Goal: Task Accomplishment & Management: Complete application form

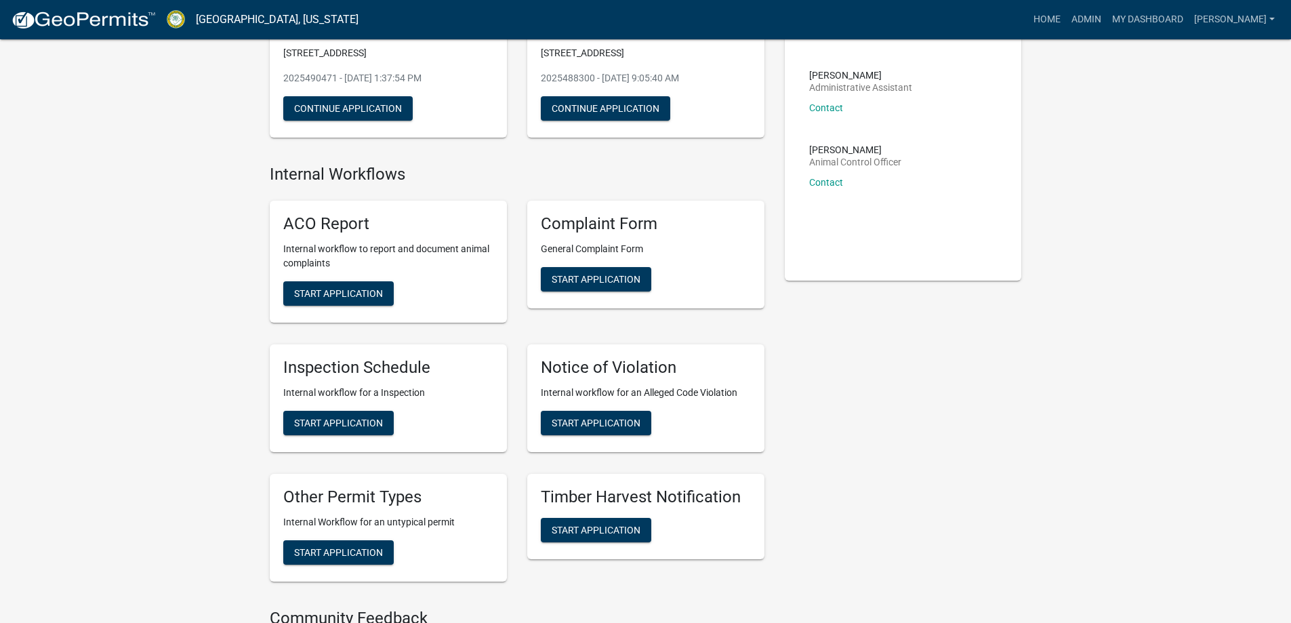
scroll to position [136, 0]
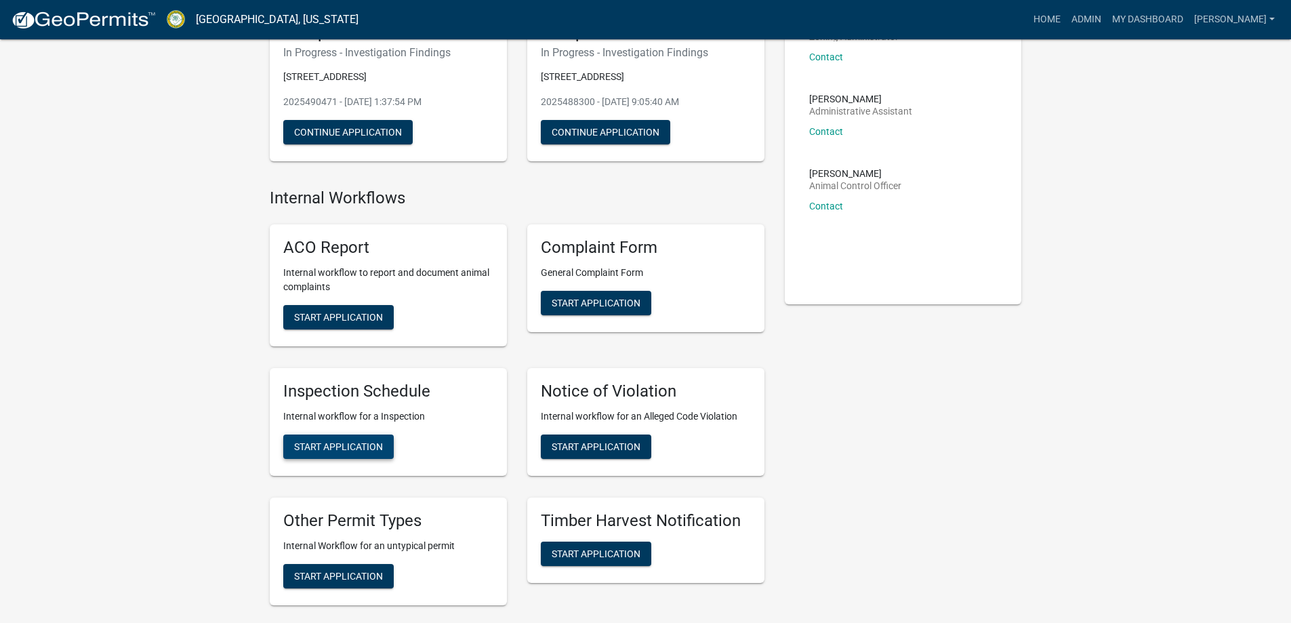
click at [340, 445] on span "Start Application" at bounding box center [338, 445] width 89 height 11
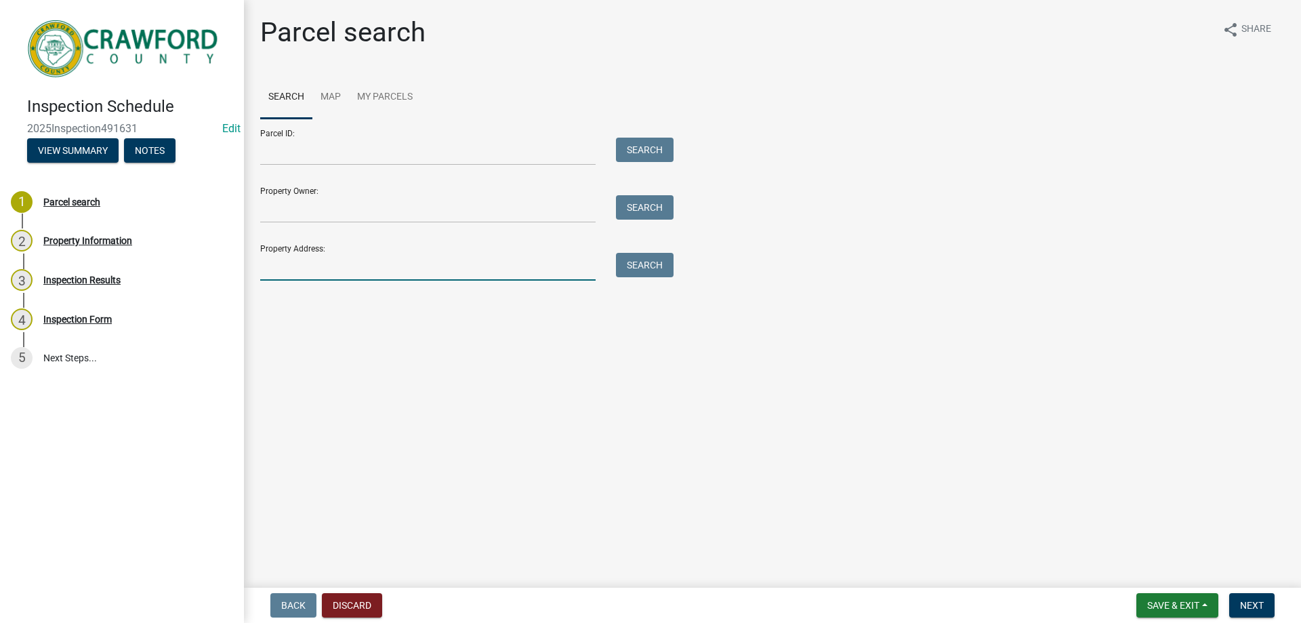
click at [317, 259] on input "Property Address:" at bounding box center [427, 267] width 335 height 28
type input "606"
click at [626, 278] on div "Search" at bounding box center [641, 267] width 71 height 28
click at [633, 269] on button "Search" at bounding box center [645, 265] width 58 height 24
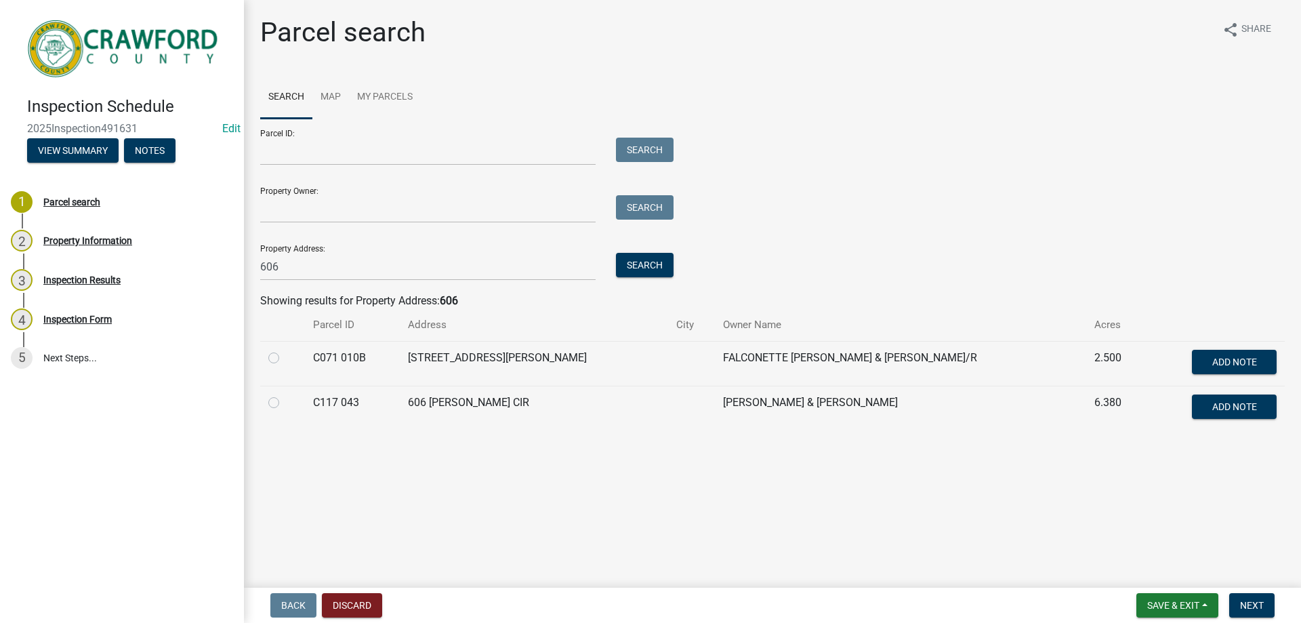
click at [377, 366] on td "C071 010B" at bounding box center [352, 363] width 95 height 45
click at [285, 350] on label at bounding box center [285, 350] width 0 height 0
click at [285, 358] on 010B "radio" at bounding box center [289, 354] width 9 height 9
radio 010B "true"
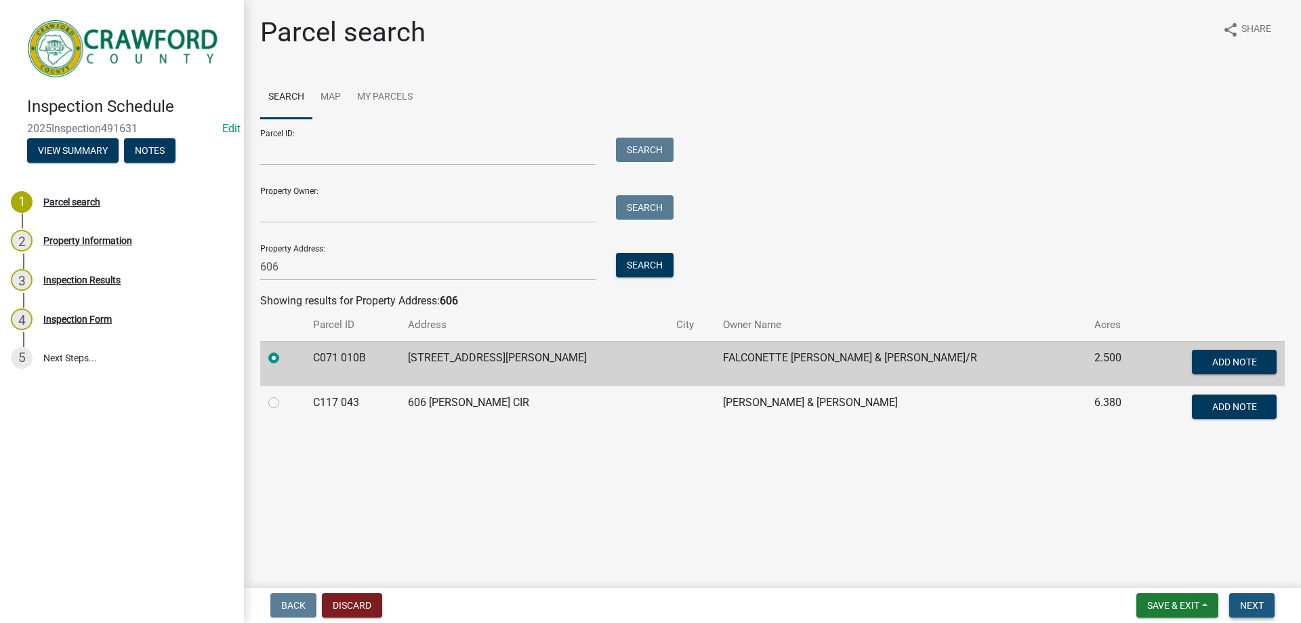
click at [1249, 596] on button "Next" at bounding box center [1251, 605] width 45 height 24
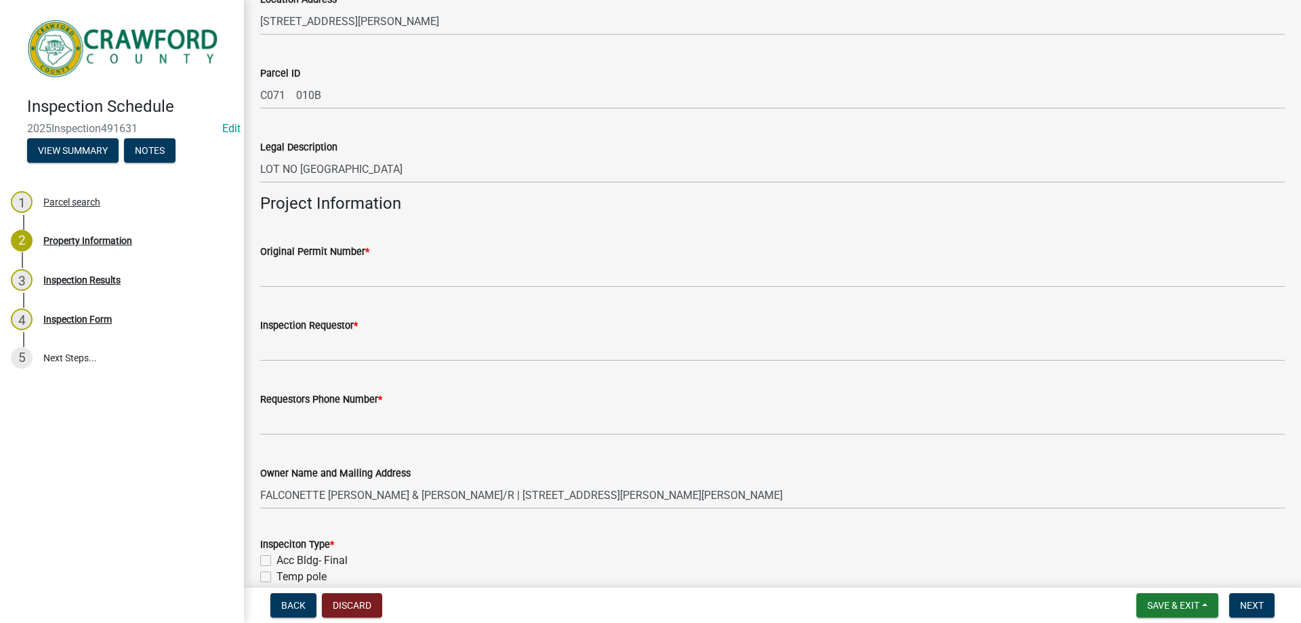
scroll to position [136, 0]
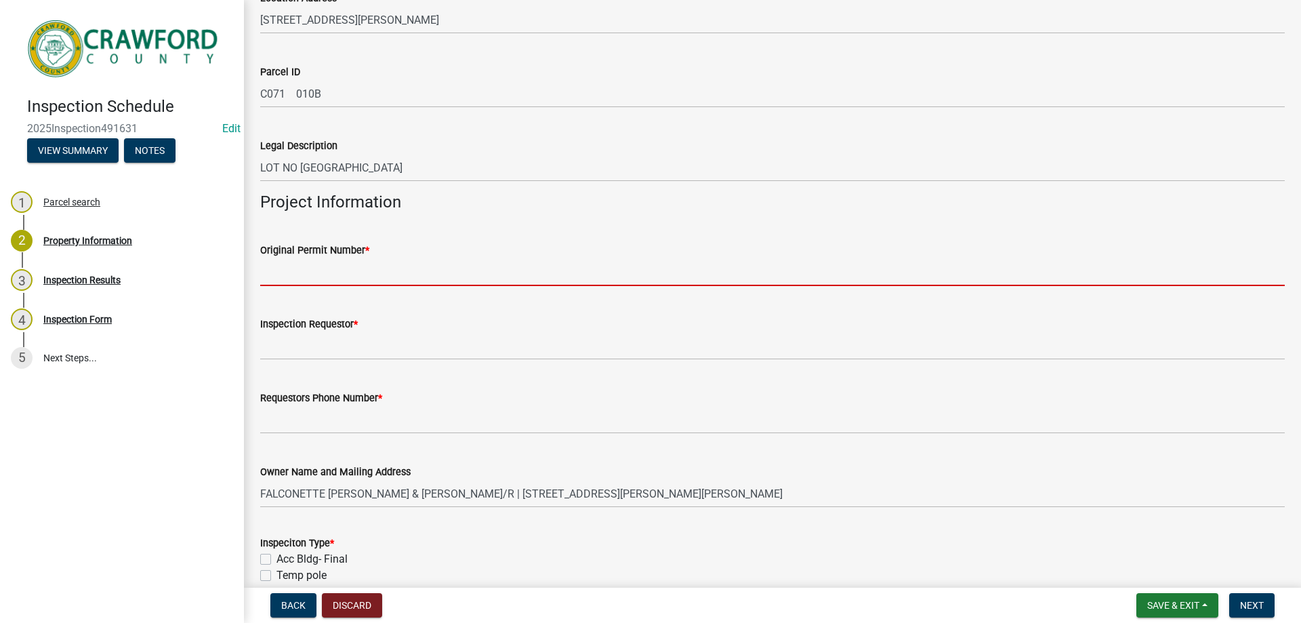
click at [306, 272] on input "Original Permit Number *" at bounding box center [772, 272] width 1024 height 28
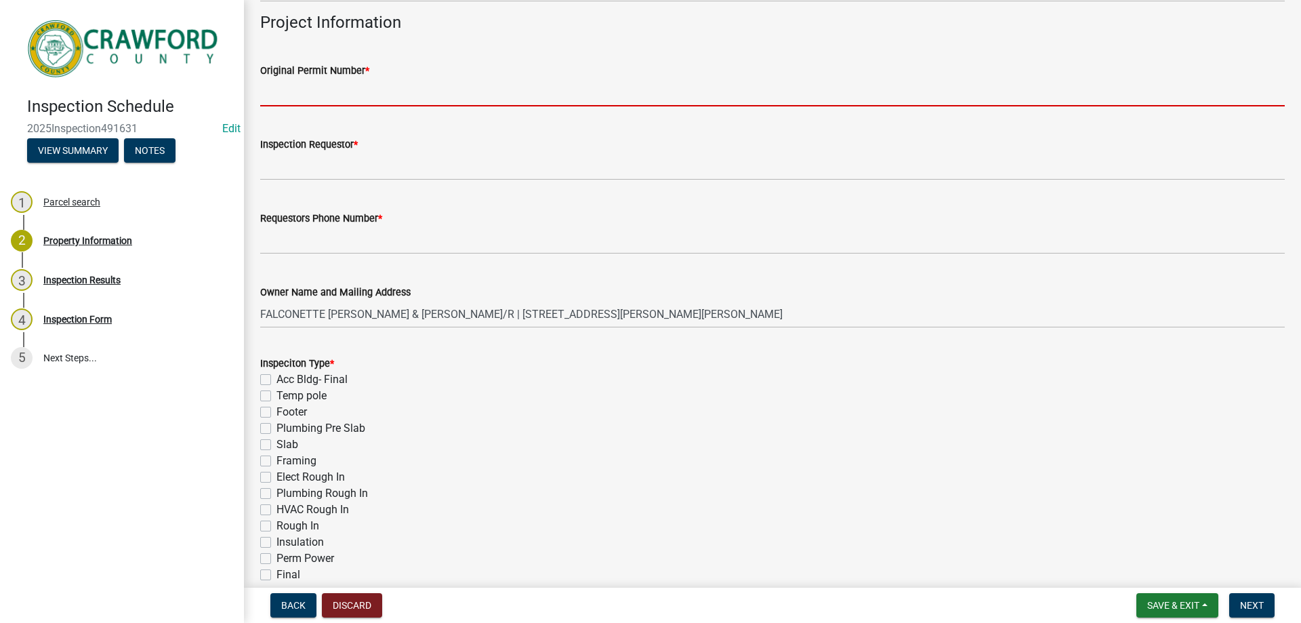
scroll to position [339, 0]
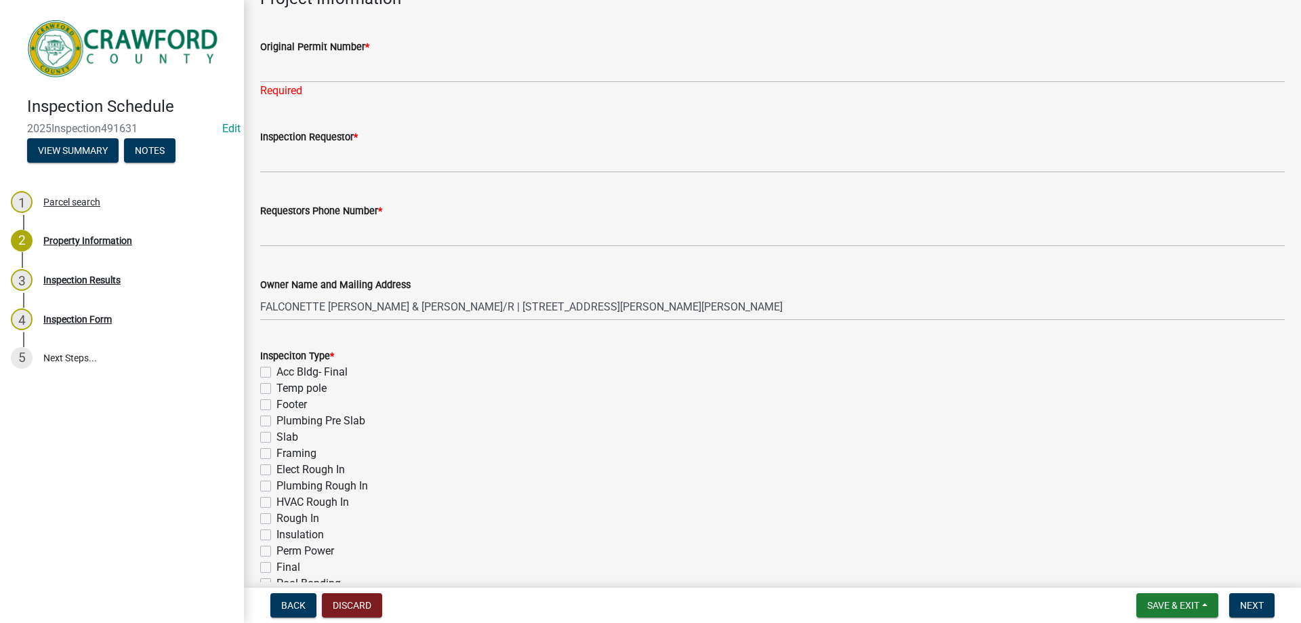
click at [266, 537] on div "Inspeciton Type * Acc Bldg- Final Temp pole Footer Plumbing Pre Slab Slab Frami…" at bounding box center [772, 470] width 1024 height 244
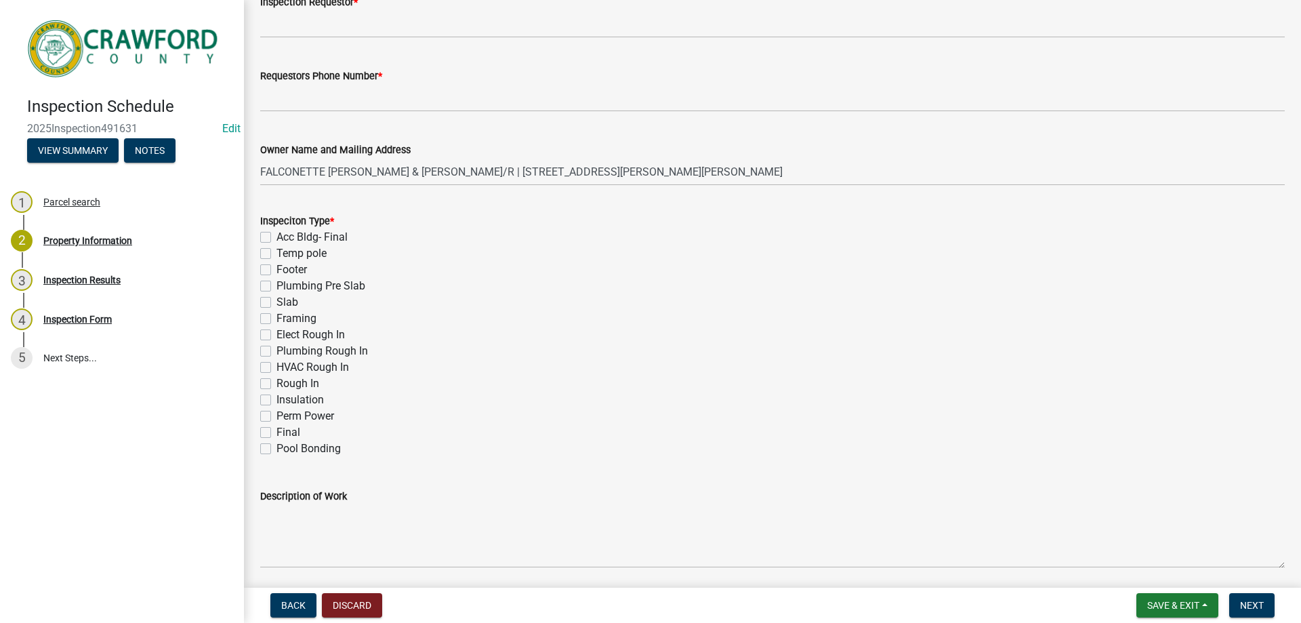
scroll to position [474, 0]
click at [276, 415] on label "Perm Power" at bounding box center [305, 415] width 58 height 16
click at [276, 415] on input "Perm Power" at bounding box center [280, 411] width 9 height 9
checkbox input "true"
checkbox input "false"
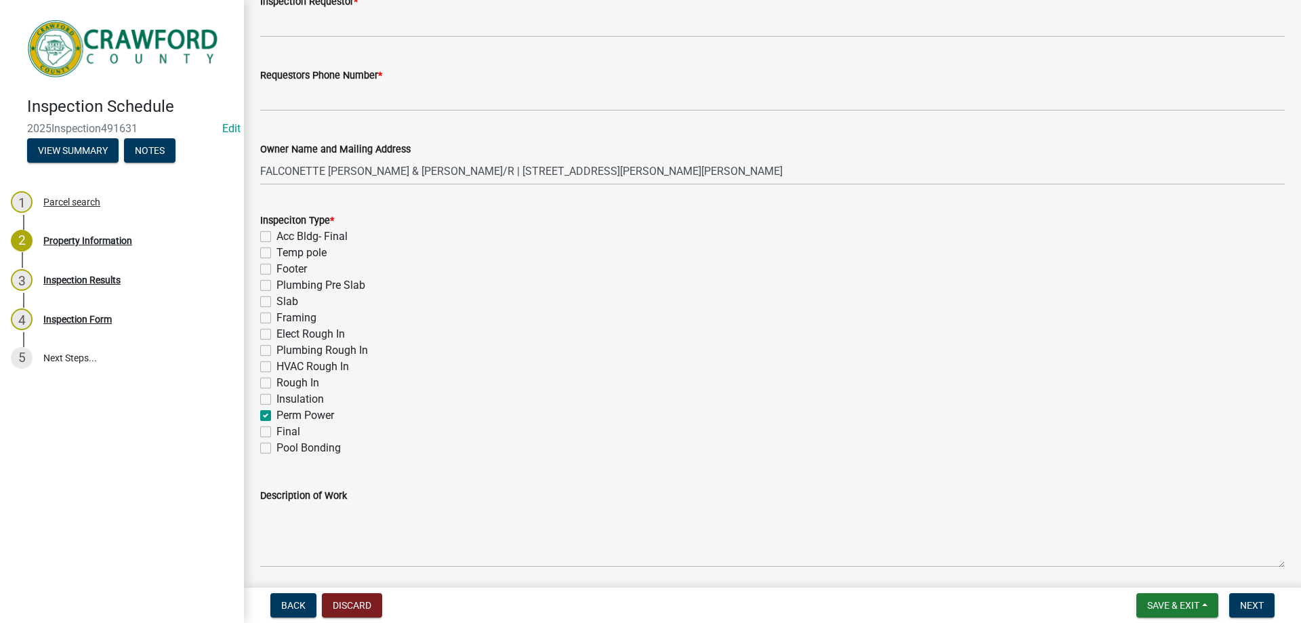
checkbox input "false"
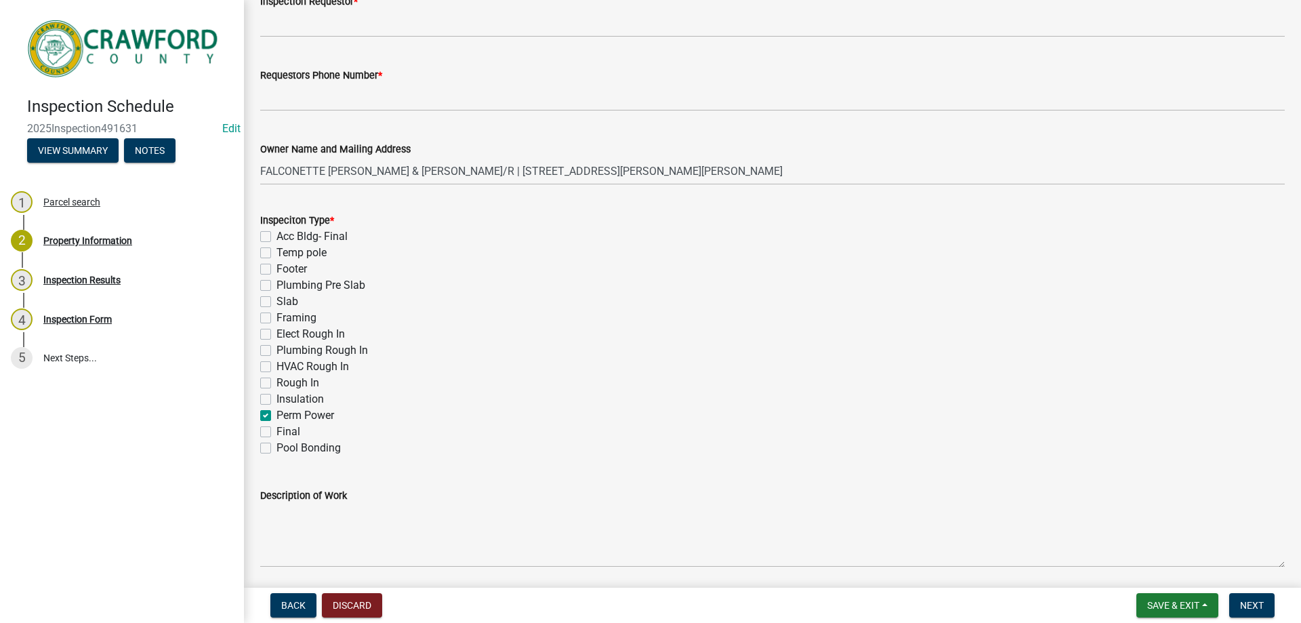
checkbox input "false"
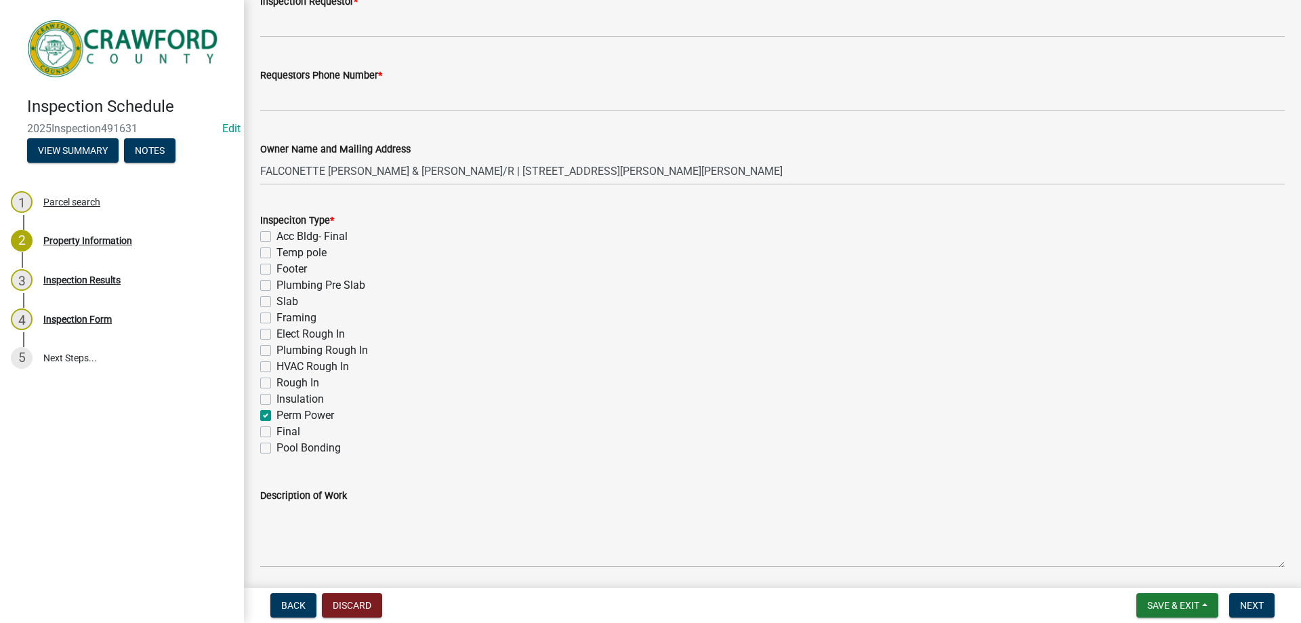
checkbox input "true"
checkbox input "false"
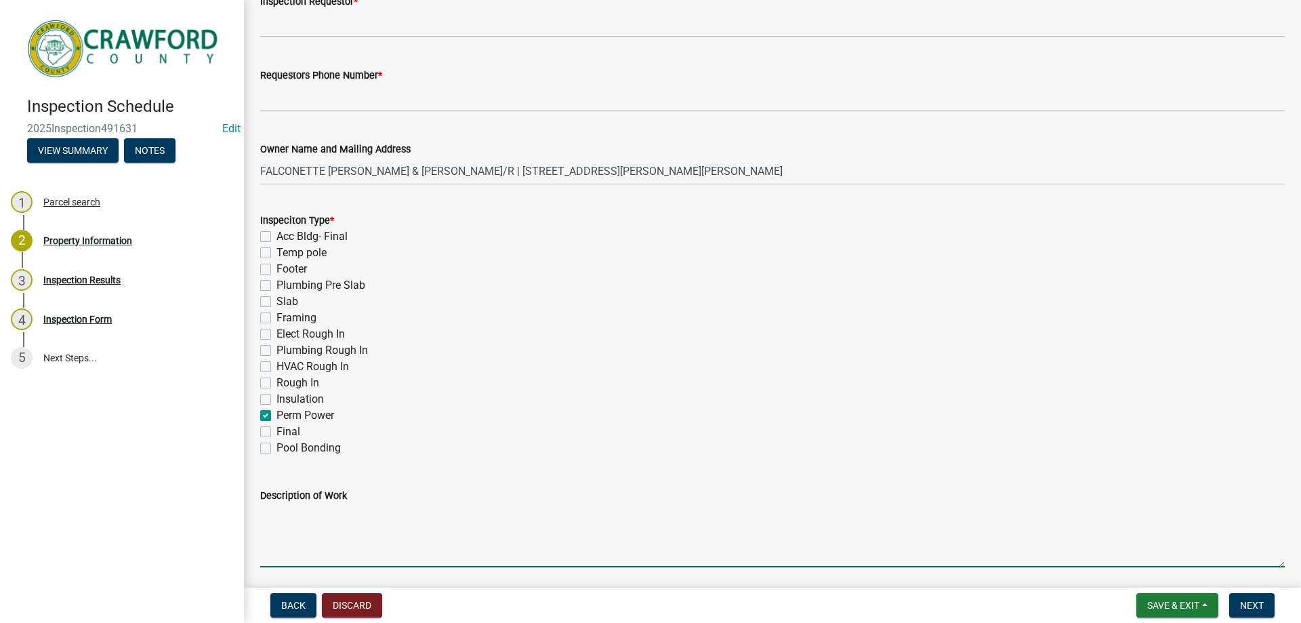
click at [302, 512] on textarea "Description of Work" at bounding box center [772, 535] width 1024 height 64
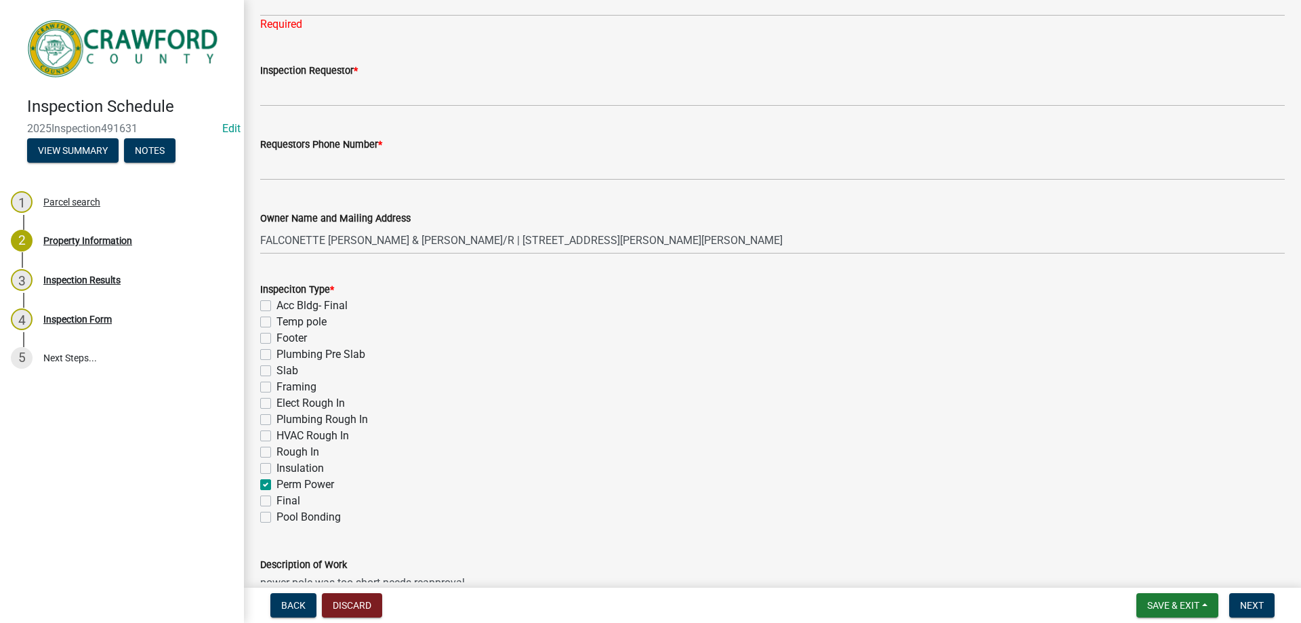
scroll to position [339, 0]
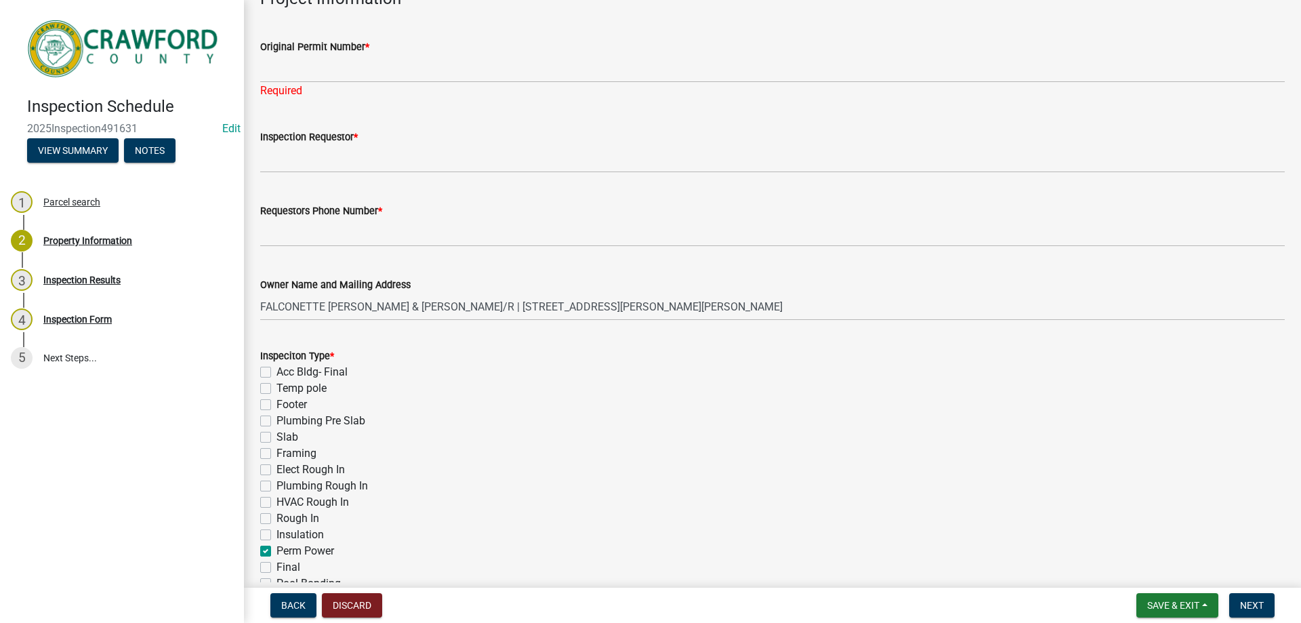
type textarea "power pole was too short needs reapproval"
click at [281, 53] on div "Original Permit Number *" at bounding box center [772, 47] width 1024 height 16
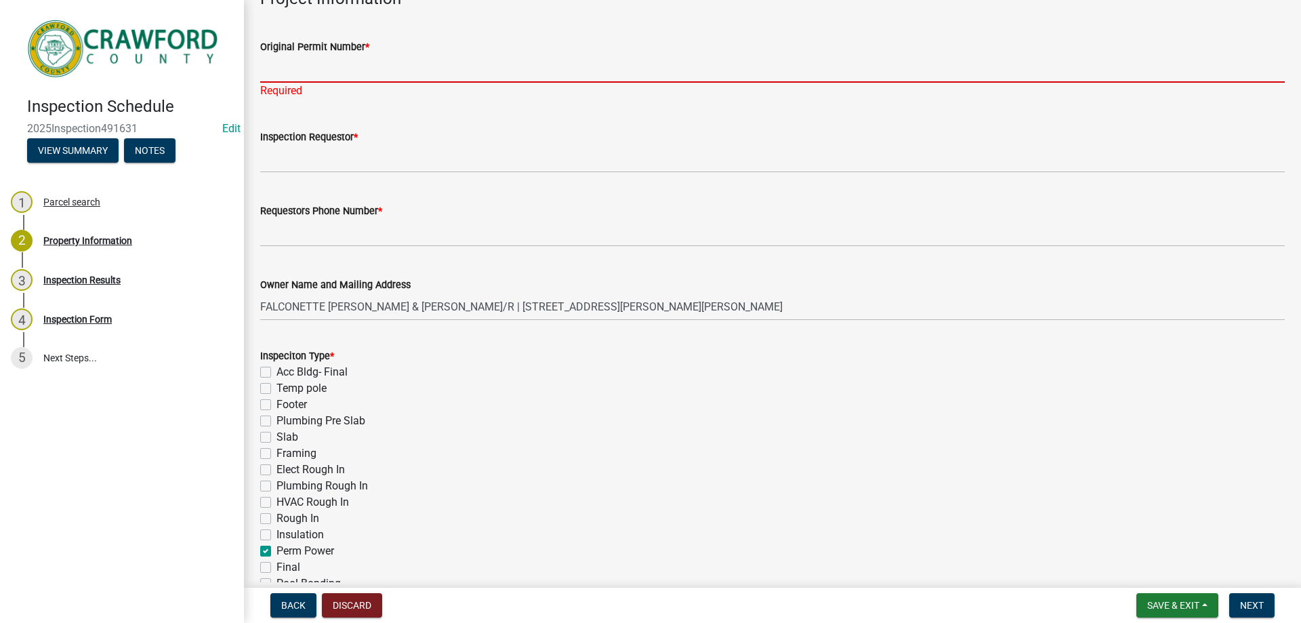
paste input "2024-MH-59 1 1"
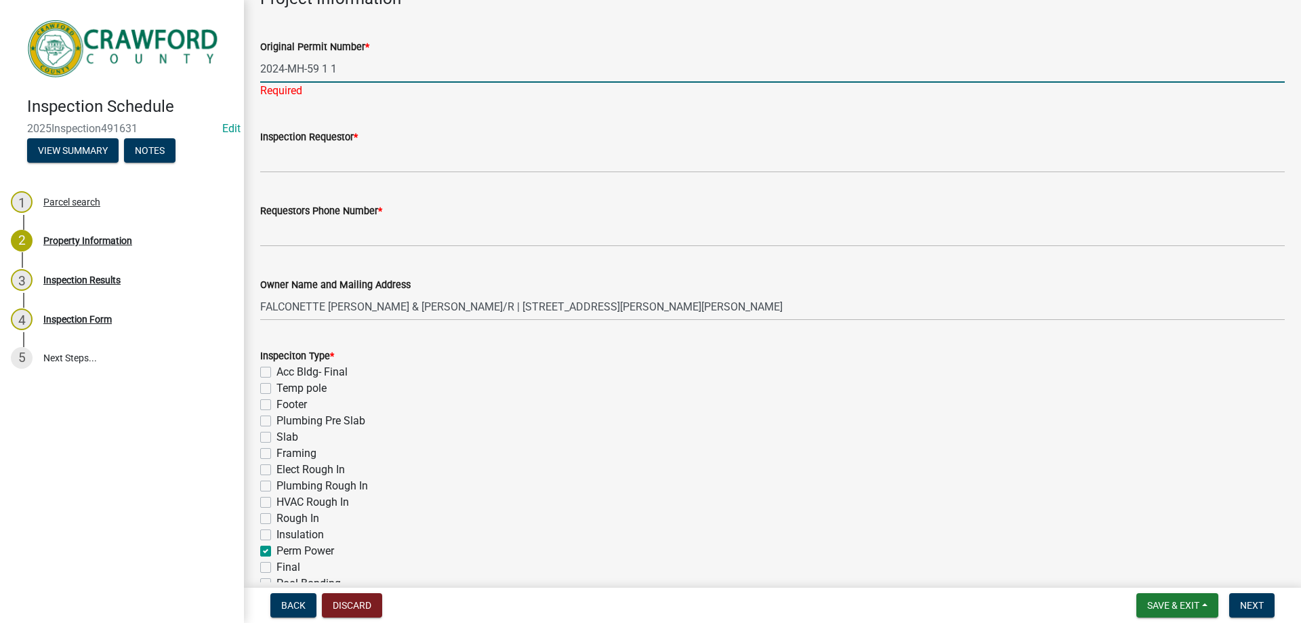
type input "2024-MH-59 1 1"
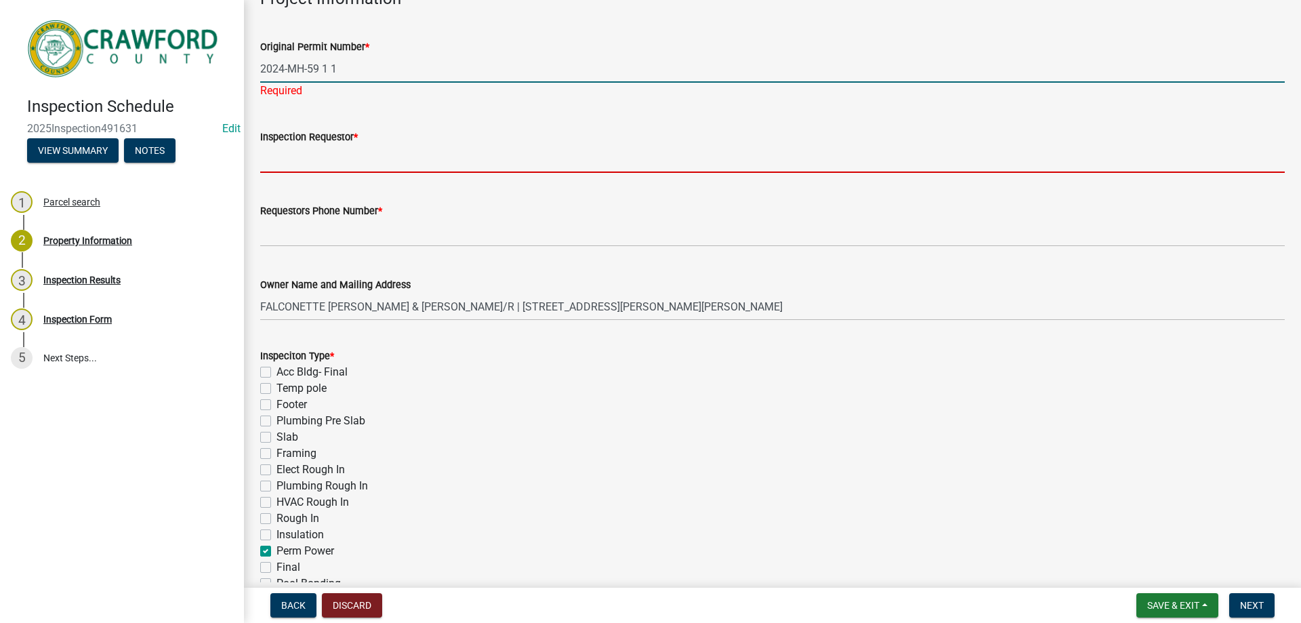
click at [348, 167] on wm-data-entity-input-list "Property Information Location Address 606 ROWELL RD Parcel ID C071 010B Legal D…" at bounding box center [772, 391] width 1024 height 1308
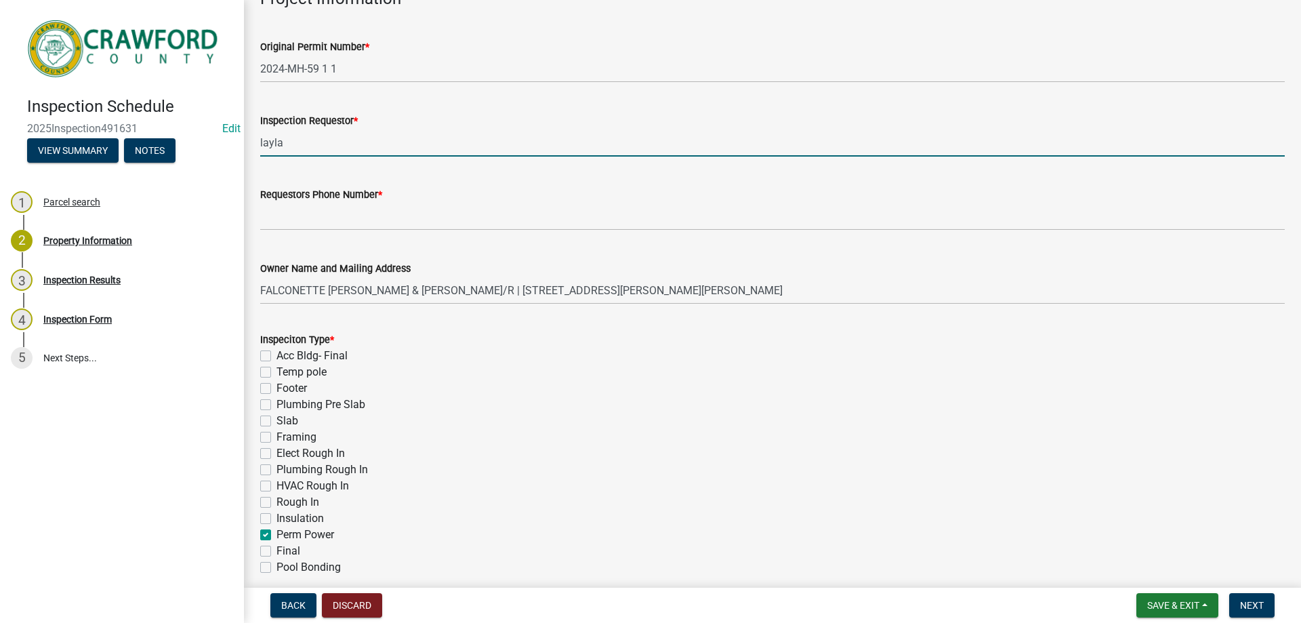
type input "layla"
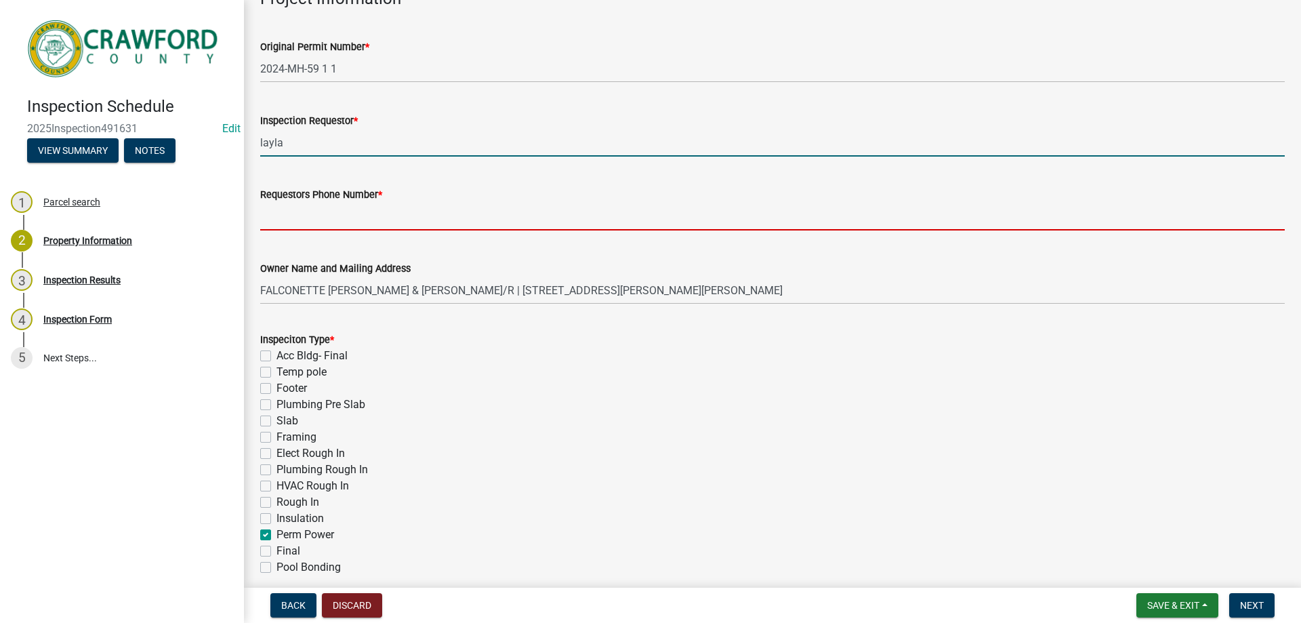
click at [444, 224] on input "Requestors Phone Number *" at bounding box center [772, 217] width 1024 height 28
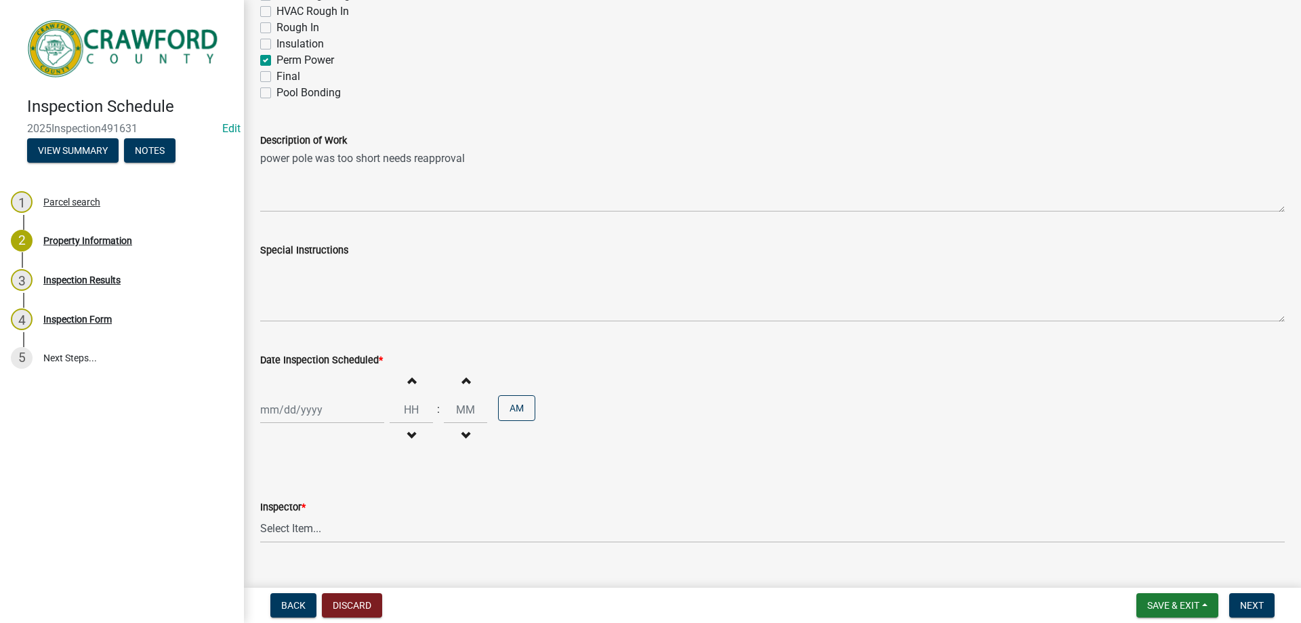
scroll to position [839, 0]
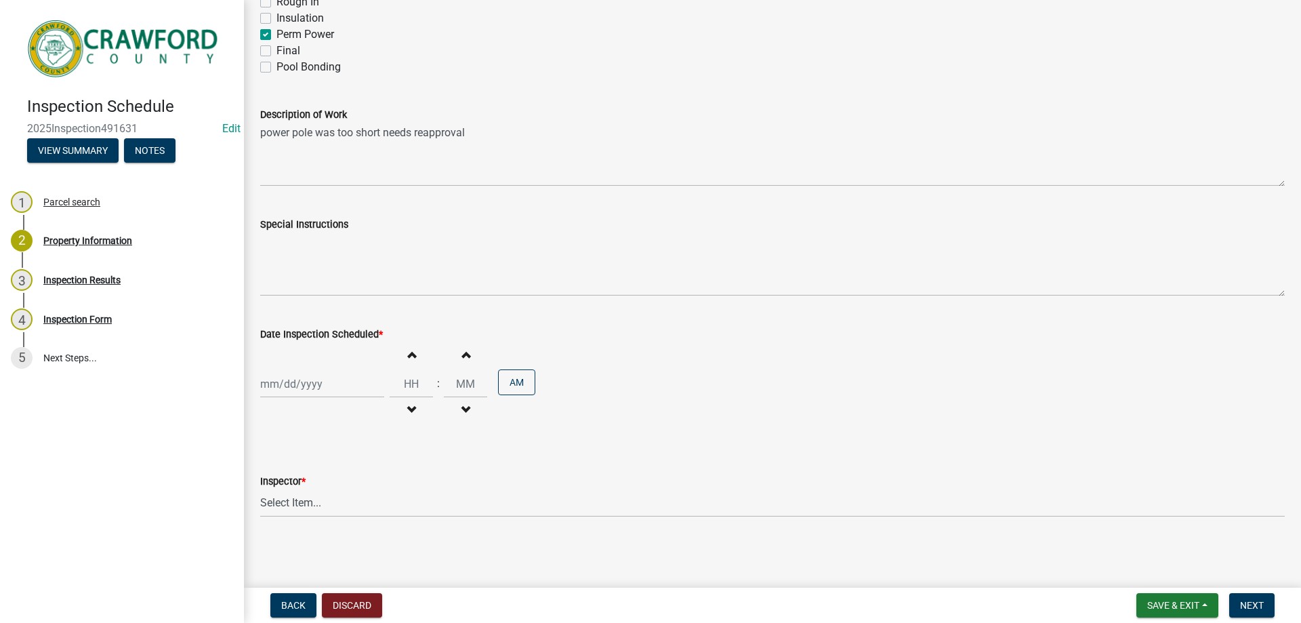
type input "4788363199"
click at [342, 400] on div "Increment hours Decrement hours : Increment minutes Decrement minutes AM" at bounding box center [772, 383] width 1024 height 83
click at [341, 387] on div at bounding box center [322, 384] width 124 height 28
select select "10"
select select "2025"
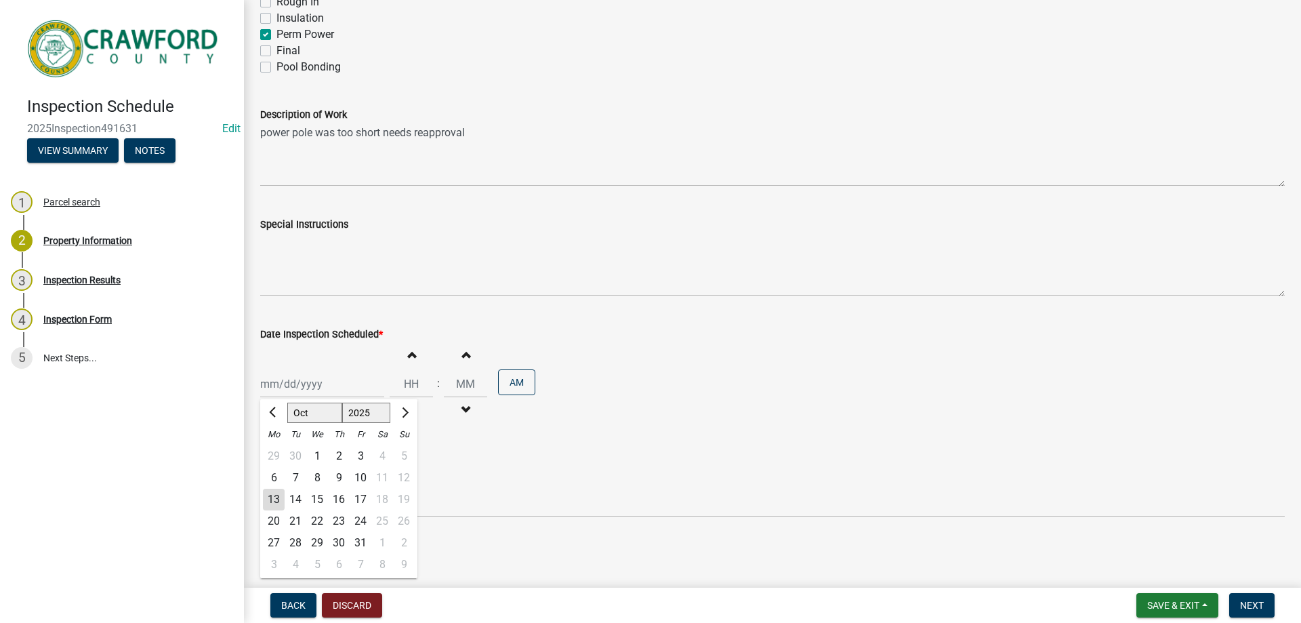
click at [293, 492] on div "14" at bounding box center [296, 500] width 22 height 22
type input "10/14/2025"
click at [402, 347] on button "Increment hours" at bounding box center [411, 354] width 28 height 24
type input "01"
type input "00"
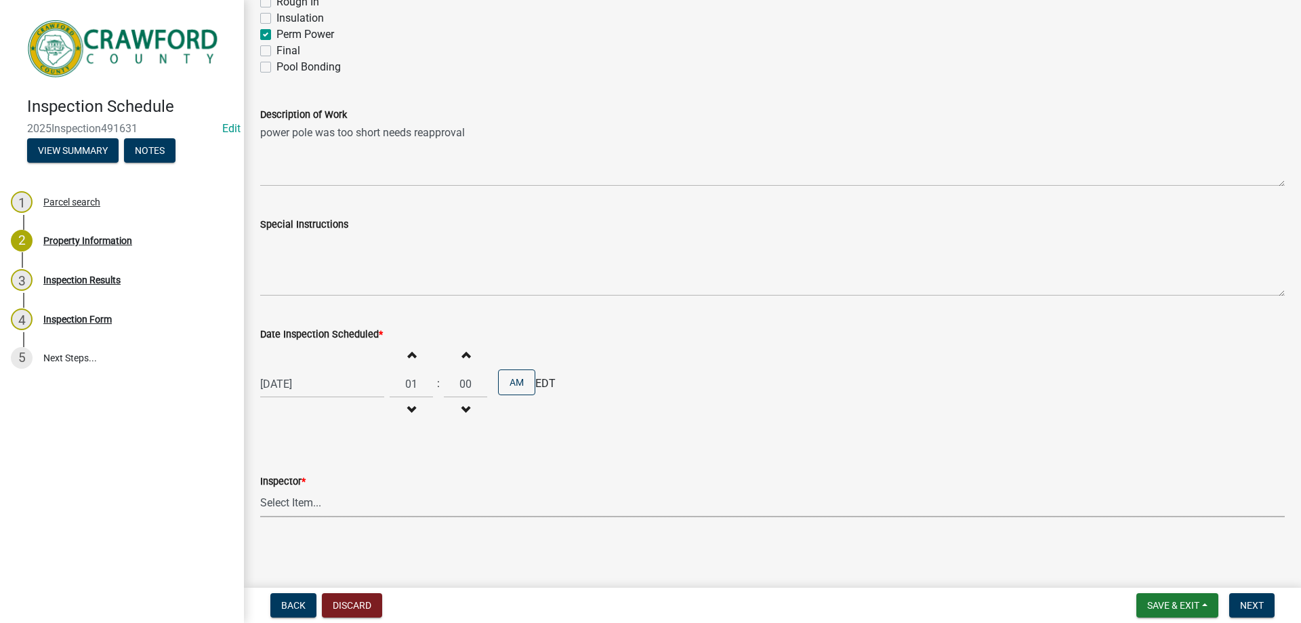
click at [362, 504] on select "Select Item... Tammie Graumann Jake Watson Rachel Carroll Layla Kriz" at bounding box center [772, 503] width 1024 height 28
click at [260, 489] on select "Select Item... Tammie Graumann Jake Watson Rachel Carroll Layla Kriz" at bounding box center [772, 503] width 1024 height 28
select select "1d0a2158-052f-40b6-82a2-dba1764a9e57"
click at [1262, 605] on span "Next" at bounding box center [1252, 605] width 24 height 11
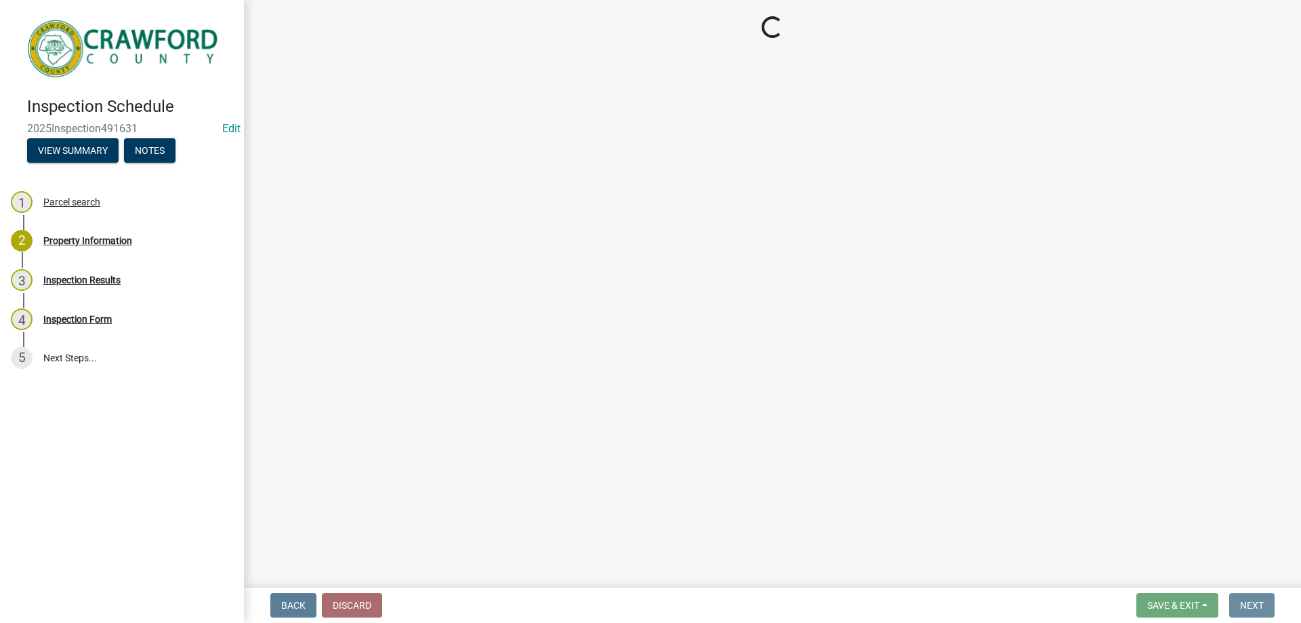
scroll to position [0, 0]
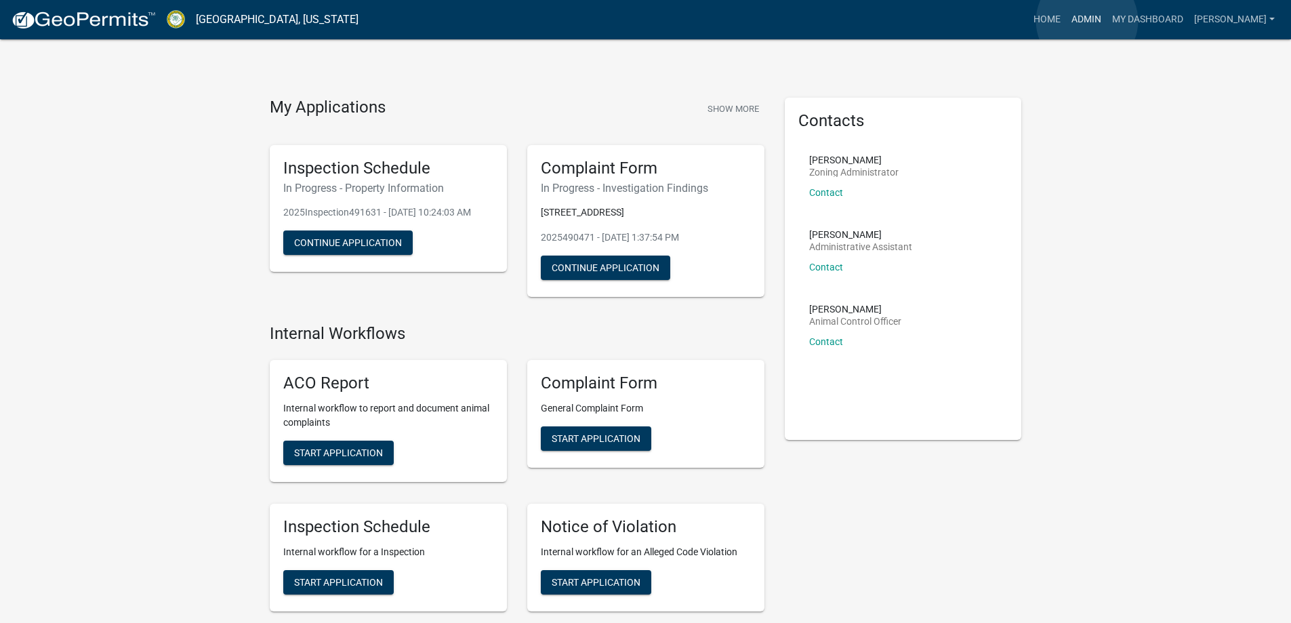
click at [1087, 21] on link "Admin" at bounding box center [1086, 20] width 41 height 26
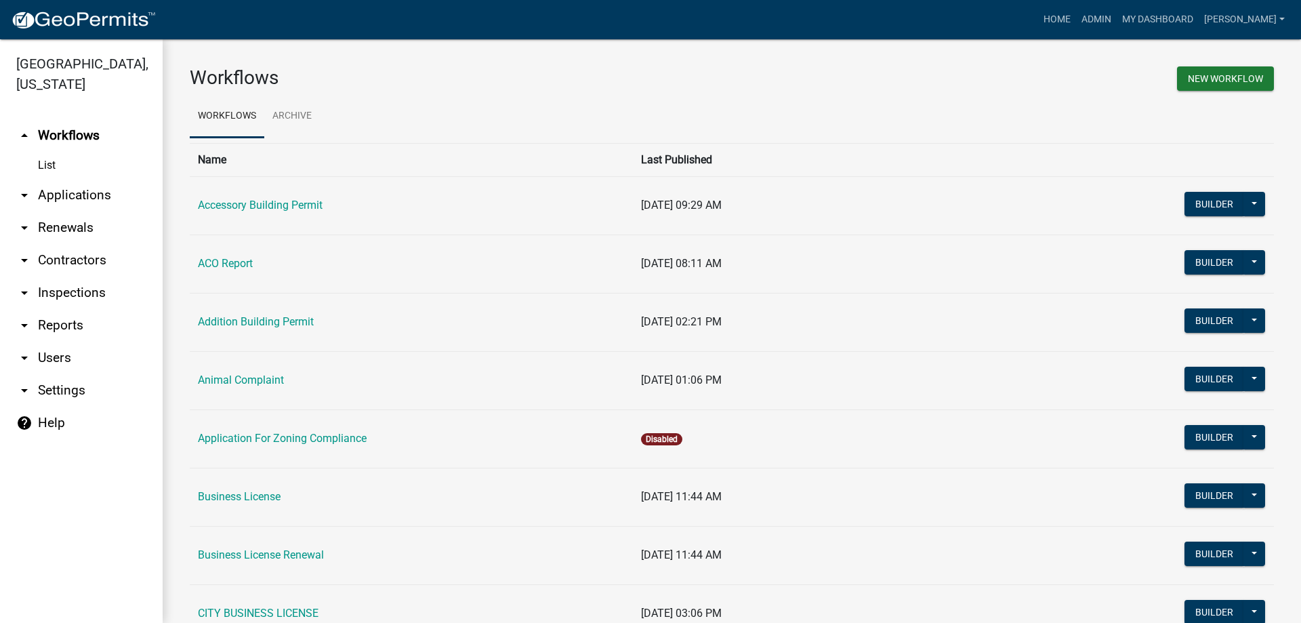
click at [88, 189] on link "arrow_drop_down Applications" at bounding box center [81, 195] width 163 height 33
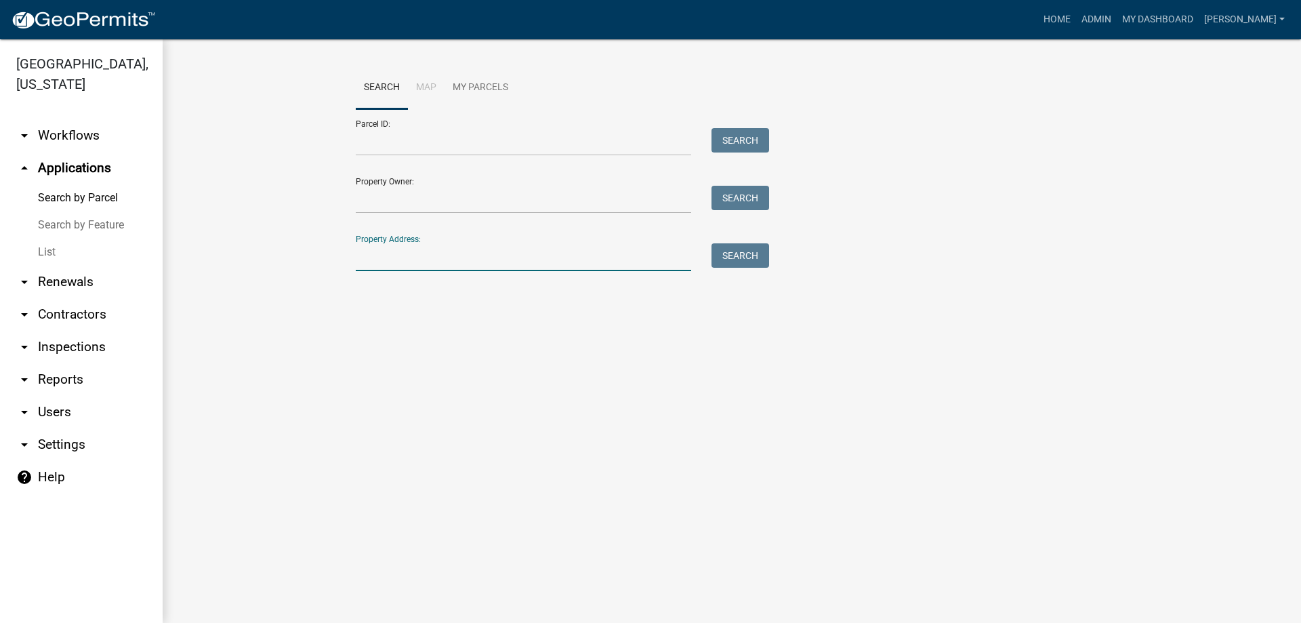
click at [423, 260] on input "Property Address:" at bounding box center [523, 257] width 335 height 28
type input "606"
click at [768, 249] on button "Search" at bounding box center [740, 255] width 58 height 24
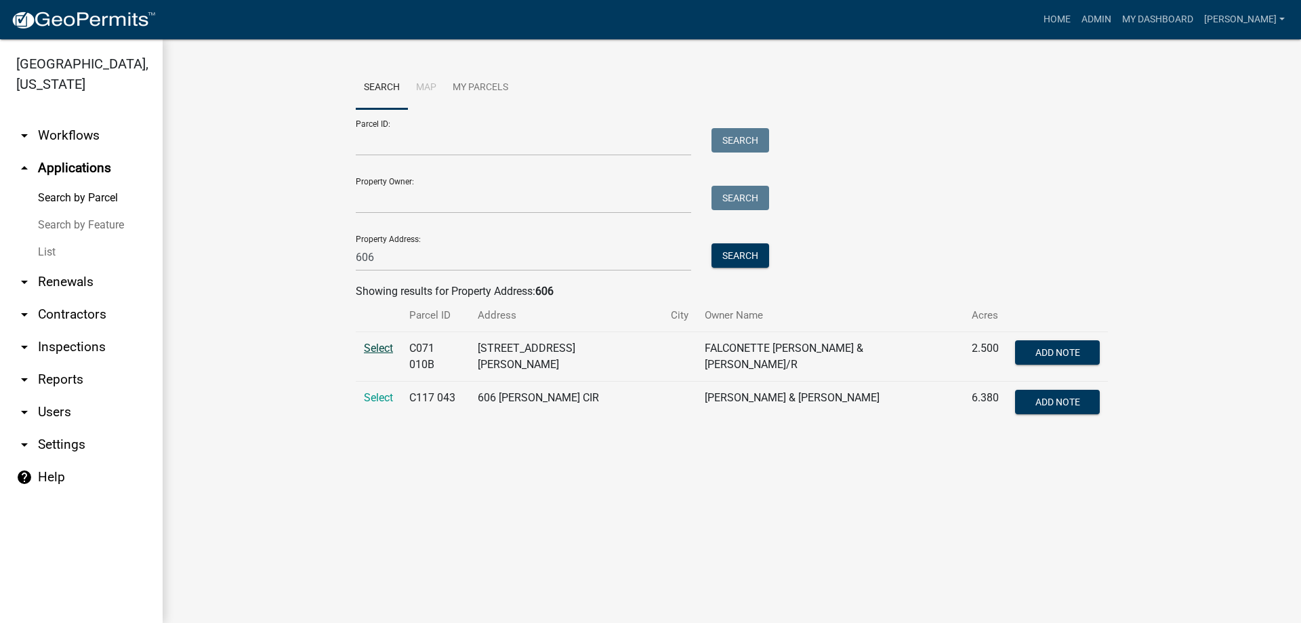
click at [376, 350] on span "Select" at bounding box center [378, 347] width 29 height 13
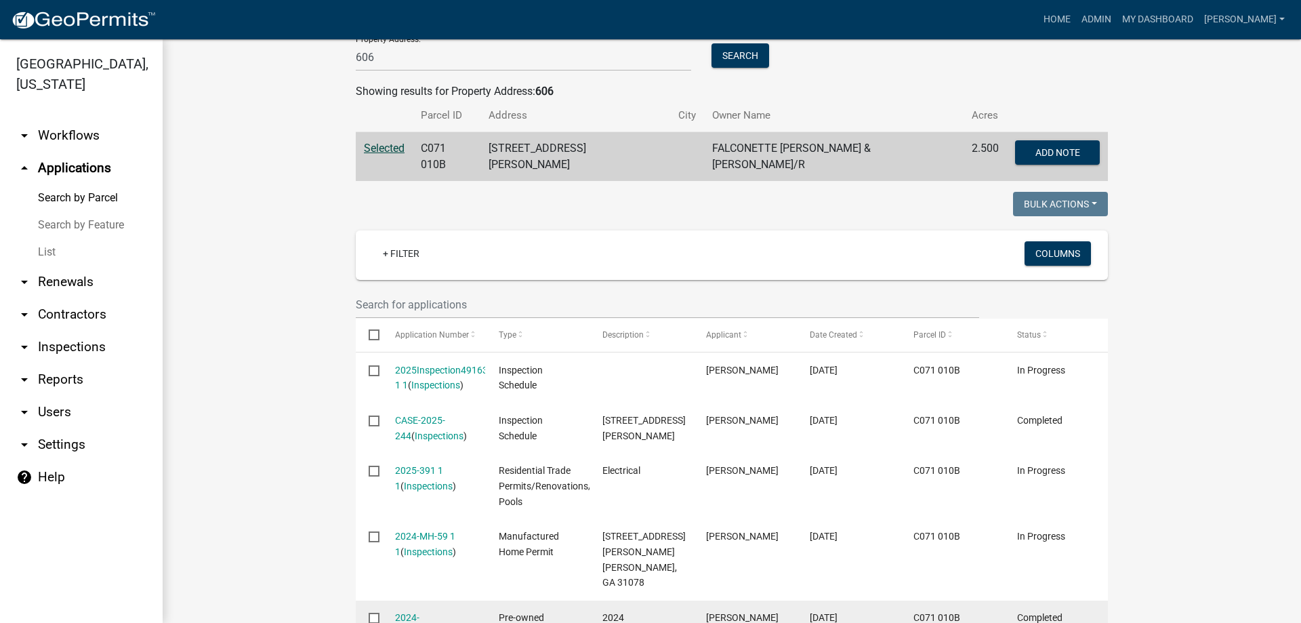
scroll to position [289, 0]
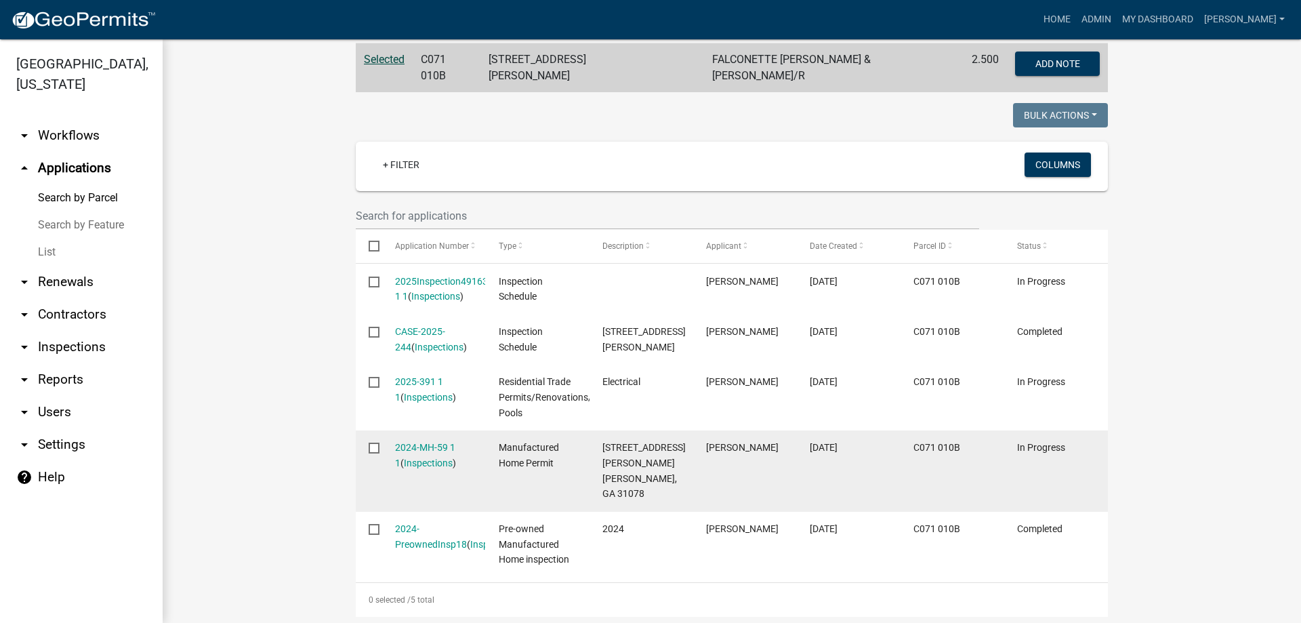
drag, startPoint x: 472, startPoint y: 445, endPoint x: 378, endPoint y: 440, distance: 94.3
click at [381, 440] on datatable-body-cell "2024-MH-59 1 1 ( Inspections )" at bounding box center [433, 470] width 104 height 81
copy link "2024-MH-59 1 1"
